Goal: Task Accomplishment & Management: Manage account settings

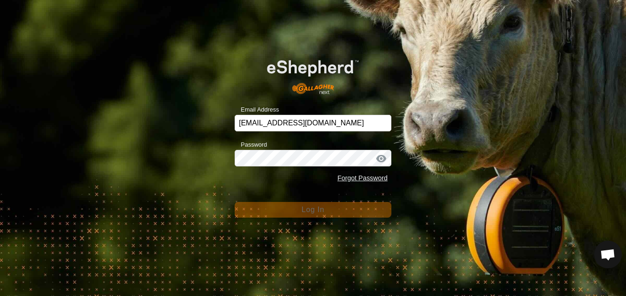
scroll to position [960, 0]
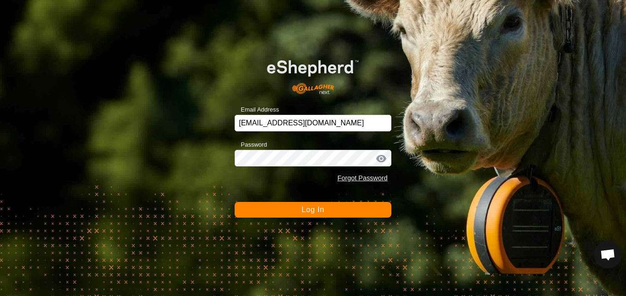
drag, startPoint x: 328, startPoint y: 148, endPoint x: 547, endPoint y: 222, distance: 231.8
click at [542, 217] on div "Email Address [EMAIL_ADDRESS][DOMAIN_NAME] Password Forgot Password Log In" at bounding box center [313, 148] width 626 height 296
click at [383, 158] on div at bounding box center [382, 158] width 14 height 9
click at [360, 207] on button "Log In" at bounding box center [313, 210] width 157 height 16
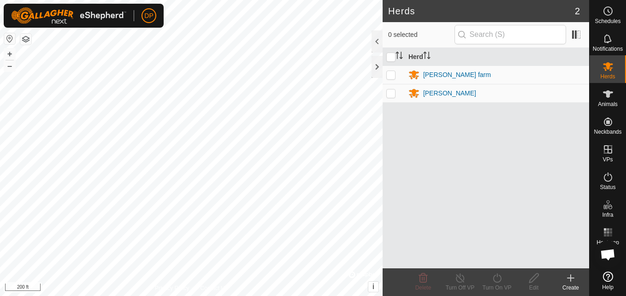
scroll to position [960, 0]
click at [602, 95] on es-animals-svg-icon at bounding box center [608, 94] width 17 height 15
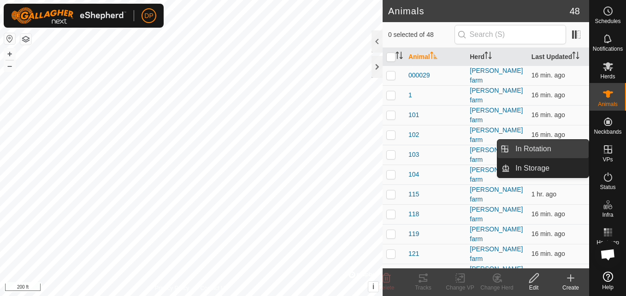
click at [575, 148] on link "In Rotation" at bounding box center [549, 149] width 79 height 18
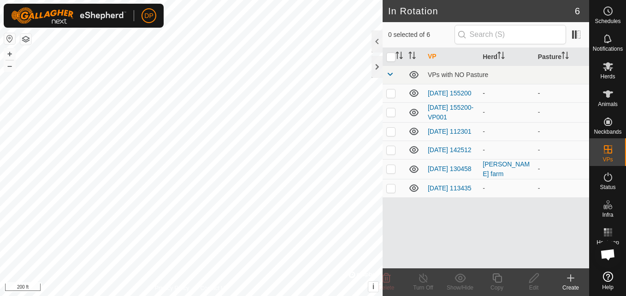
click at [414, 92] on icon at bounding box center [414, 92] width 9 height 7
click at [416, 114] on icon at bounding box center [414, 112] width 11 height 11
click at [415, 194] on icon at bounding box center [414, 188] width 11 height 11
click at [414, 173] on icon at bounding box center [414, 169] width 9 height 7
click at [410, 172] on icon at bounding box center [414, 170] width 9 height 4
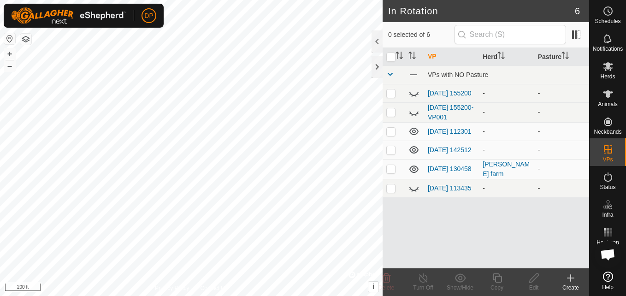
click at [412, 151] on icon at bounding box center [414, 149] width 9 height 7
click at [413, 134] on icon at bounding box center [414, 131] width 9 height 7
click at [221, 296] on html "DP Schedules Notifications Herds Animals Neckbands VPs Status Infra Heatmap Hel…" at bounding box center [313, 148] width 626 height 296
